Goal: Transaction & Acquisition: Purchase product/service

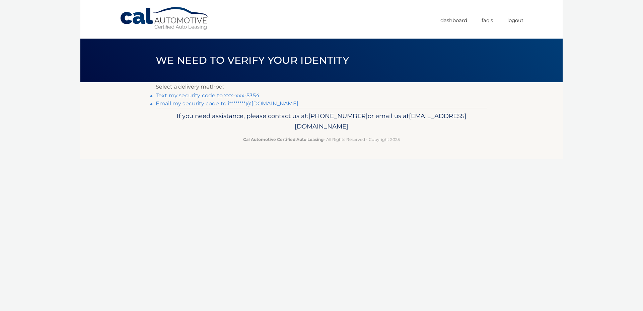
click at [188, 103] on link "Email my security code to i********@gmail.com" at bounding box center [227, 103] width 143 height 6
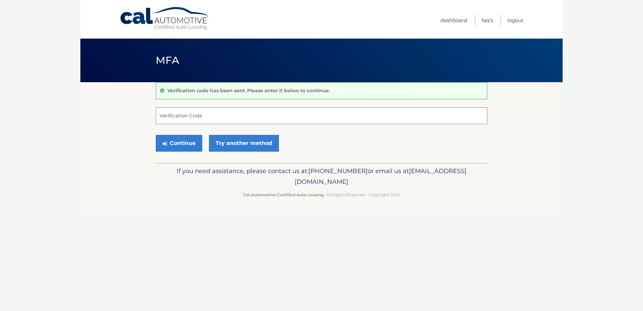
click at [181, 114] on input "Verification Code" at bounding box center [322, 115] width 332 height 17
type input "452733"
click at [184, 141] on button "Continue" at bounding box center [179, 143] width 47 height 17
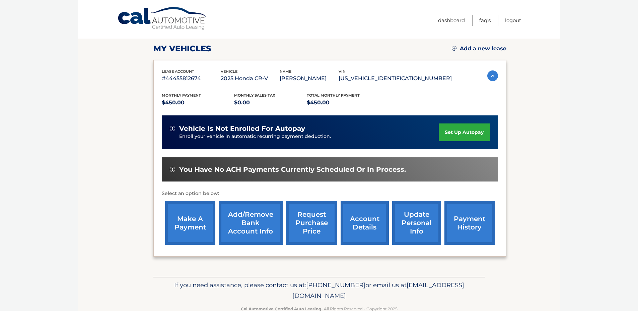
scroll to position [95, 0]
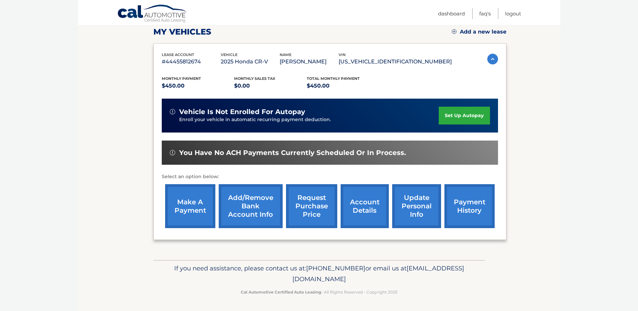
click at [193, 199] on link "make a payment" at bounding box center [190, 206] width 50 height 44
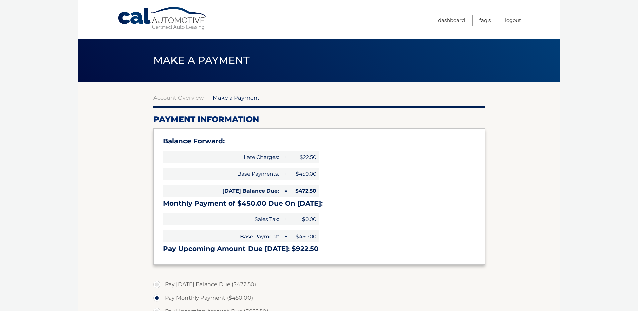
select select "YzU4ZjhiZGEtZGUzNC00MDk4LWJiMmItNWZhZmI4OTZkNzE2"
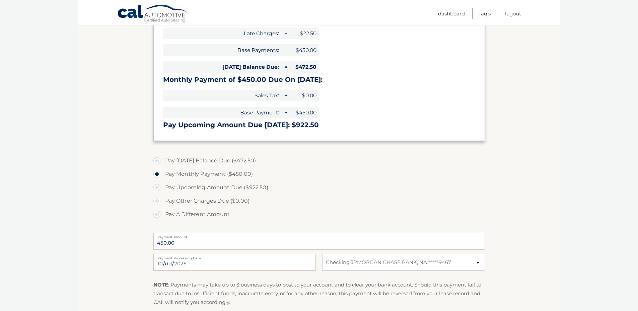
scroll to position [134, 0]
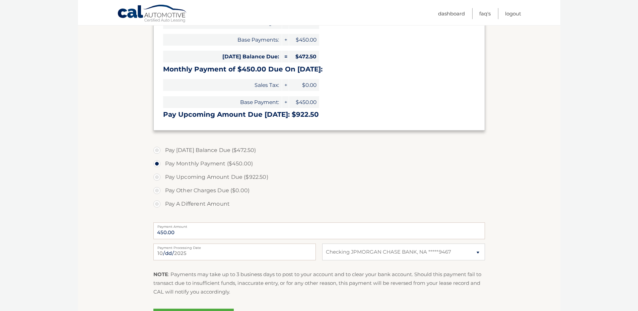
click at [157, 151] on label "Pay [DATE] Balance Due ($472.50)" at bounding box center [319, 149] width 332 height 13
click at [157, 151] on input "Pay [DATE] Balance Due ($472.50)" at bounding box center [159, 148] width 7 height 11
radio input "true"
type input "472.50"
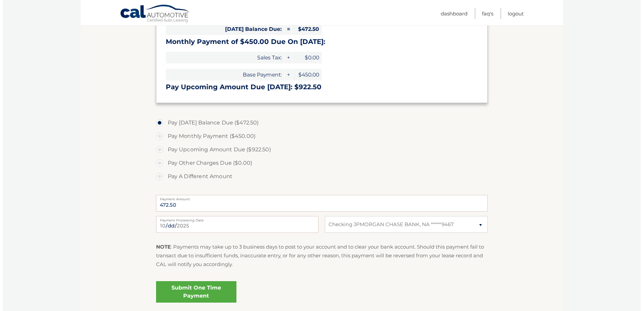
scroll to position [213, 0]
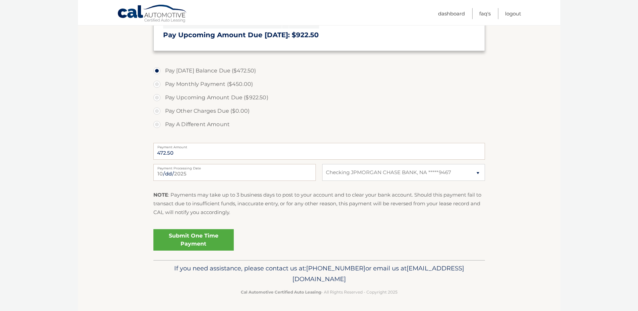
click at [192, 241] on link "Submit One Time Payment" at bounding box center [193, 239] width 80 height 21
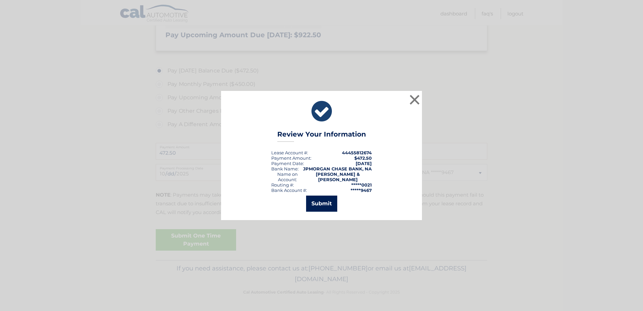
click at [327, 206] on button "Submit" at bounding box center [321, 203] width 31 height 16
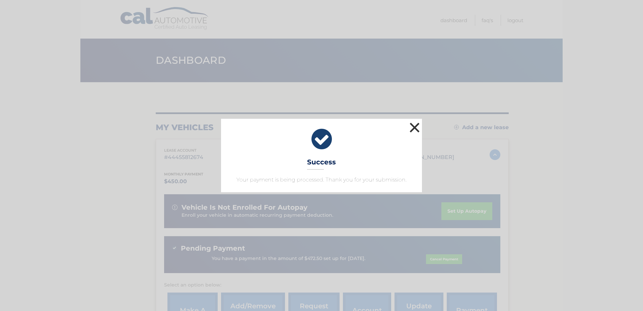
click at [416, 129] on button "×" at bounding box center [414, 127] width 13 height 13
